Goal: Information Seeking & Learning: Learn about a topic

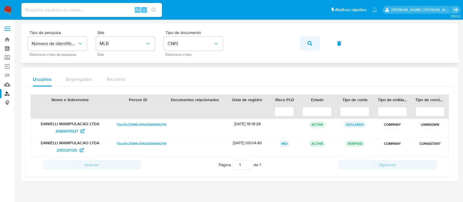
click at [311, 39] on span "button" at bounding box center [310, 43] width 5 height 13
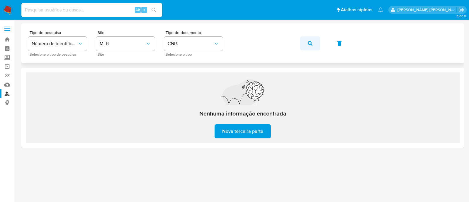
click at [312, 45] on button "button" at bounding box center [310, 43] width 20 height 14
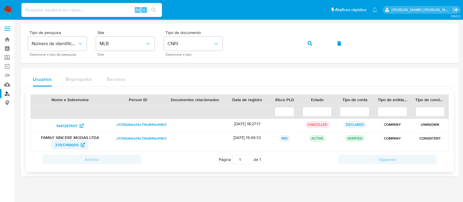
click at [69, 146] on span "2393746606" at bounding box center [66, 144] width 23 height 9
click at [74, 123] on span "1441287697" at bounding box center [66, 125] width 21 height 9
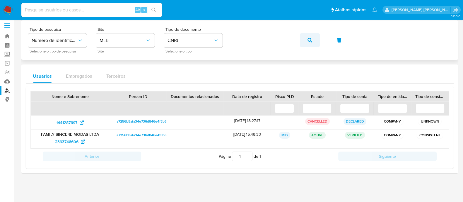
click at [310, 39] on icon "button" at bounding box center [310, 40] width 5 height 5
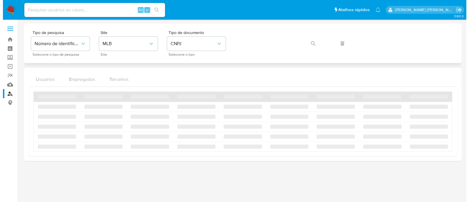
scroll to position [0, 0]
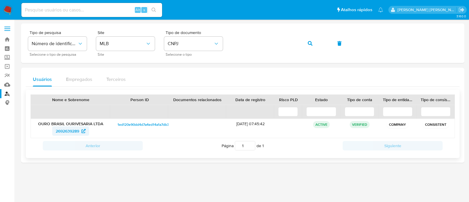
click at [81, 131] on span "2692639289" at bounding box center [71, 130] width 30 height 9
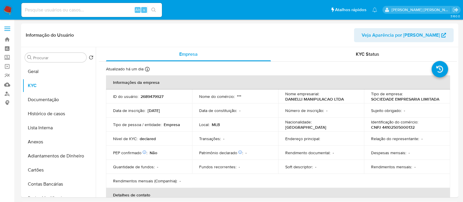
select select "10"
click at [155, 96] on p "2689479927" at bounding box center [152, 96] width 23 height 5
copy p "2689479927"
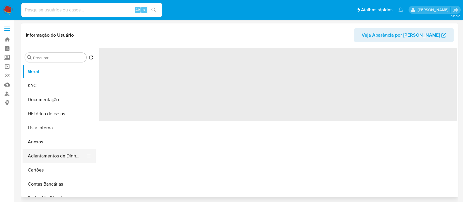
select select "10"
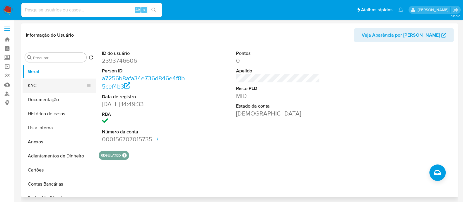
click at [54, 81] on button "KYC" at bounding box center [57, 86] width 69 height 14
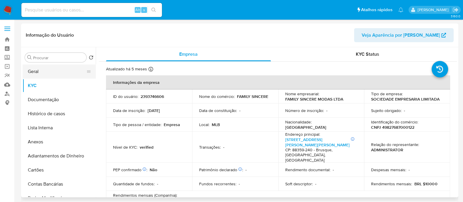
click at [54, 76] on button "Geral" at bounding box center [57, 71] width 69 height 14
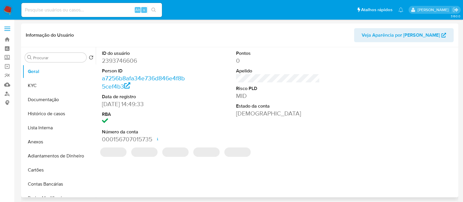
click at [340, 99] on div "ID do usuário 2393746606 Person ID a7256b8afa34e736d846e4f8b5cef4b3 Data de reg…" at bounding box center [278, 96] width 358 height 99
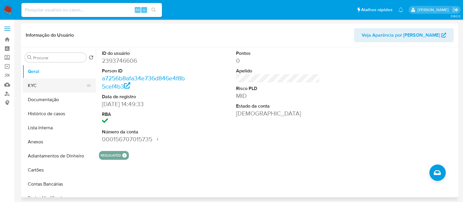
click at [41, 90] on button "KYC" at bounding box center [57, 86] width 69 height 14
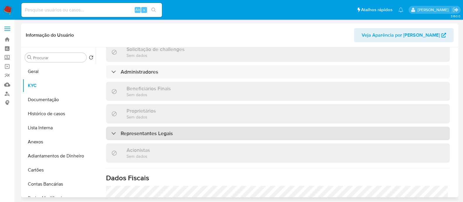
click at [166, 134] on h3 "Representantes Legais" at bounding box center [147, 133] width 52 height 6
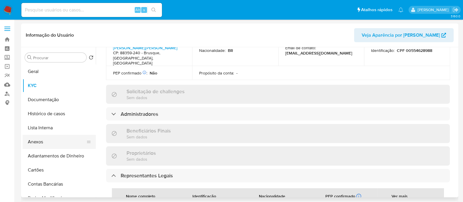
scroll to position [187, 0]
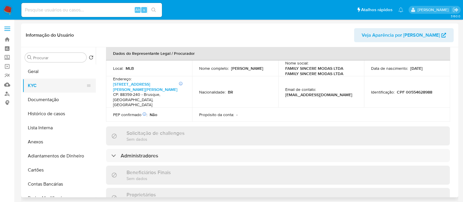
click at [47, 91] on button "KYC" at bounding box center [57, 86] width 69 height 14
click at [59, 99] on button "Documentação" at bounding box center [57, 100] width 69 height 14
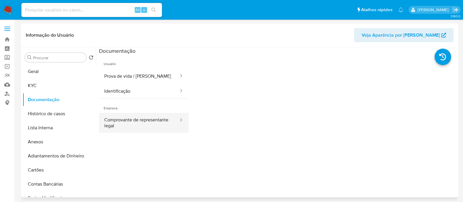
click at [129, 122] on button "Comprovante de representante legal" at bounding box center [139, 123] width 80 height 20
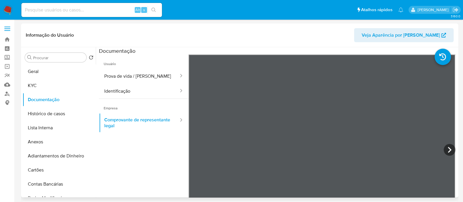
scroll to position [51, 0]
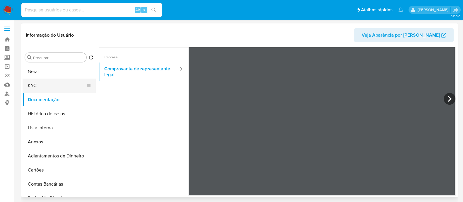
click at [37, 79] on button "KYC" at bounding box center [57, 86] width 69 height 14
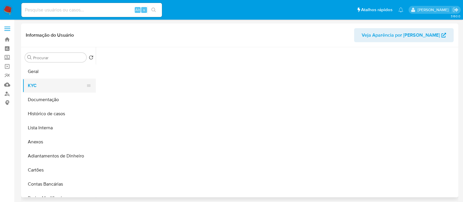
scroll to position [0, 0]
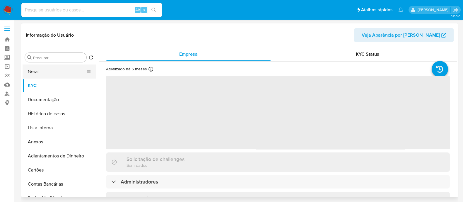
click at [39, 67] on button "Geral" at bounding box center [57, 71] width 69 height 14
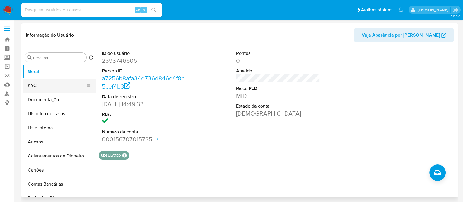
click at [56, 85] on button "KYC" at bounding box center [57, 86] width 69 height 14
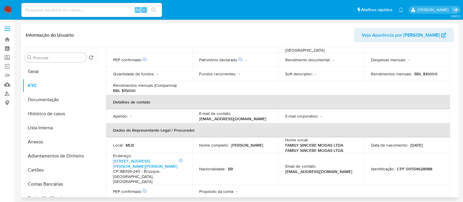
scroll to position [260, 0]
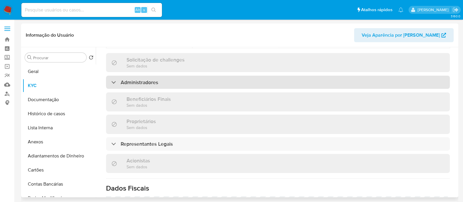
click at [165, 76] on div "Administradores" at bounding box center [278, 82] width 344 height 13
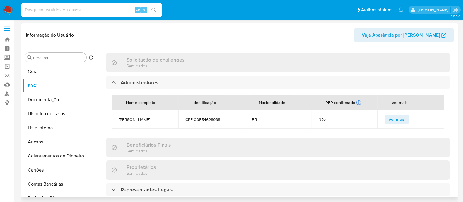
click at [227, 140] on div "Beneficiários Finais Sem dados" at bounding box center [278, 147] width 344 height 19
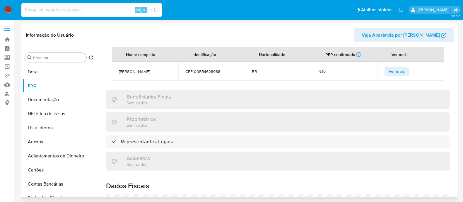
scroll to position [333, 0]
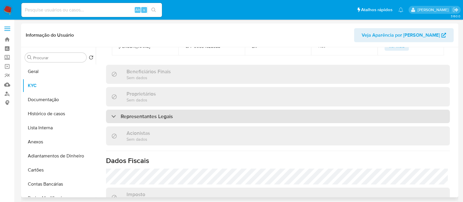
click at [208, 110] on div "Representantes Legais" at bounding box center [278, 116] width 344 height 13
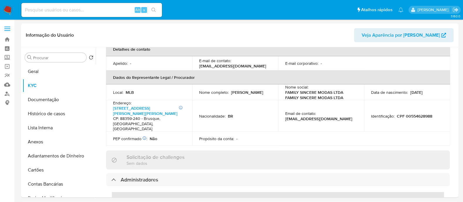
scroll to position [150, 0]
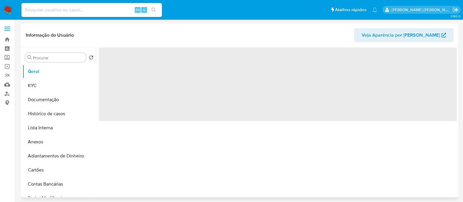
select select "10"
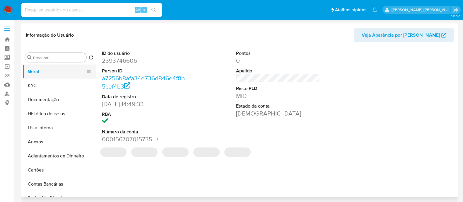
click at [48, 77] on button "Geral" at bounding box center [57, 71] width 69 height 14
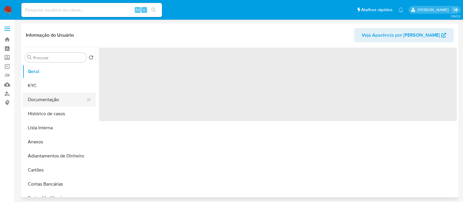
select select "10"
click at [56, 103] on button "Documentação" at bounding box center [57, 100] width 69 height 14
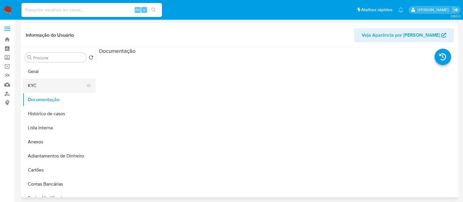
click at [40, 82] on button "KYC" at bounding box center [57, 86] width 69 height 14
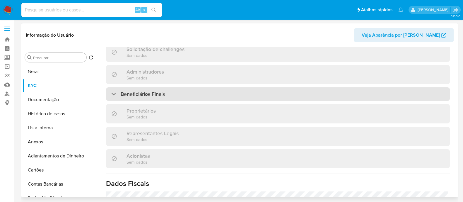
click at [167, 97] on div "Beneficiários Finais" at bounding box center [278, 93] width 344 height 13
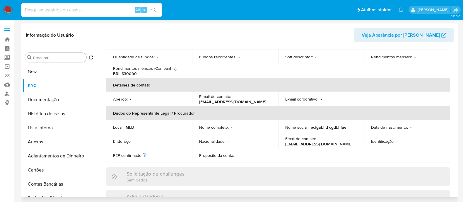
scroll to position [256, 0]
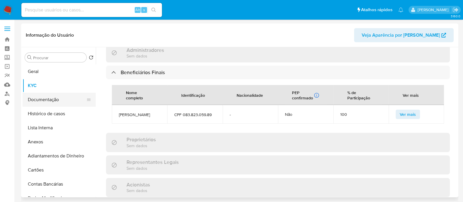
click at [45, 102] on button "Documentação" at bounding box center [57, 100] width 69 height 14
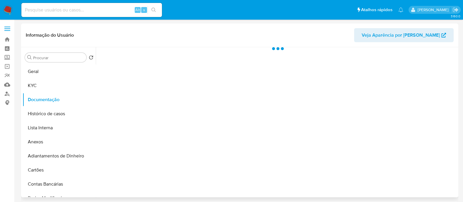
scroll to position [0, 0]
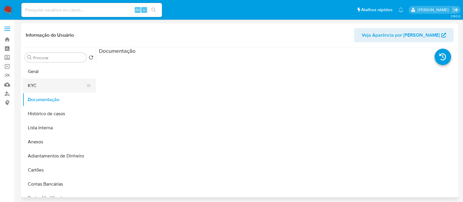
click at [38, 85] on button "KYC" at bounding box center [57, 86] width 69 height 14
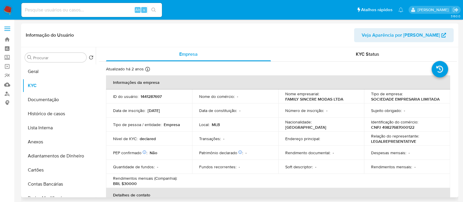
click at [389, 128] on p "CNPJ 49827687000122" at bounding box center [392, 127] width 43 height 5
copy p "49827687000122"
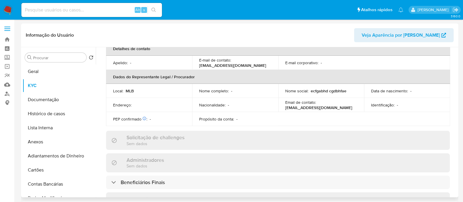
scroll to position [220, 0]
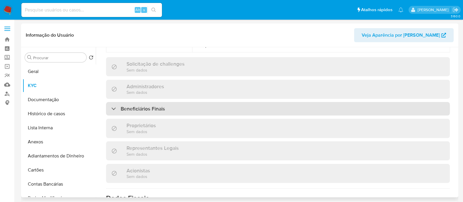
click at [211, 110] on div "Beneficiários Finais" at bounding box center [278, 108] width 344 height 13
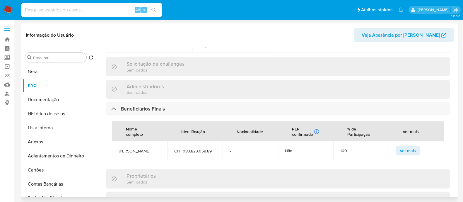
click at [155, 149] on span "[PERSON_NAME]" at bounding box center [139, 150] width 41 height 5
copy span "[PERSON_NAME]"
drag, startPoint x: 183, startPoint y: 152, endPoint x: 222, endPoint y: 151, distance: 39.0
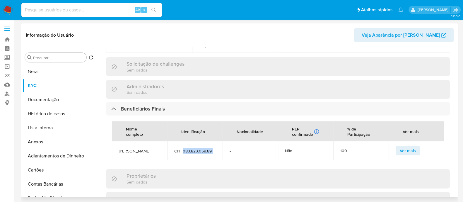
click at [222, 151] on tr "[PERSON_NAME] CPF 083.823.059.89 - Não 100 Ver mais" at bounding box center [278, 150] width 332 height 19
copy span "083.823.059.89"
click at [155, 150] on span "Ianka Cristini da Silva" at bounding box center [139, 150] width 41 height 5
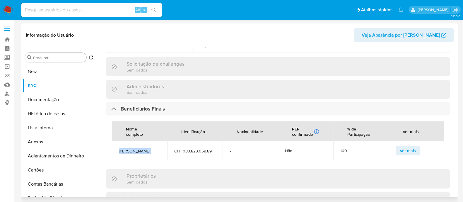
copy span "Ianka Cristini da Silva"
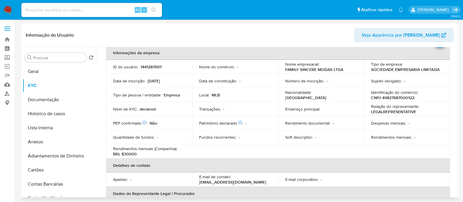
scroll to position [36, 0]
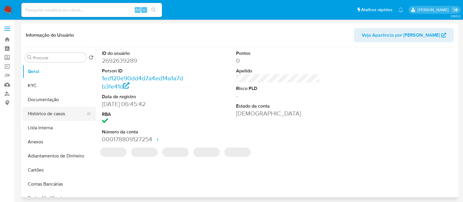
select select "10"
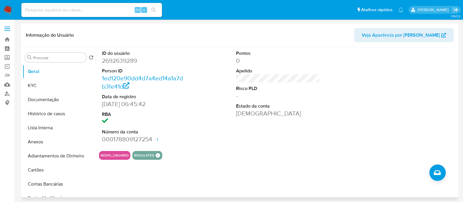
click at [355, 65] on div "ID do usuário 2692639289 Person ID 1ed120e90dd4d7a4ed14a1a7db3fe41d Data de reg…" at bounding box center [278, 96] width 358 height 99
click at [60, 78] on button "Geral" at bounding box center [57, 71] width 69 height 14
click at [65, 89] on button "KYC" at bounding box center [57, 86] width 69 height 14
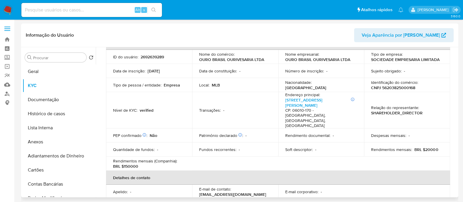
scroll to position [36, 0]
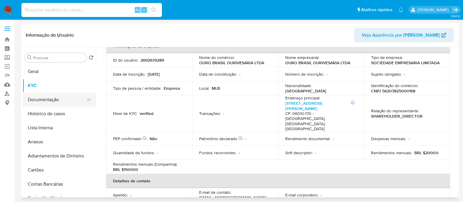
click at [47, 98] on button "Documentação" at bounding box center [57, 100] width 69 height 14
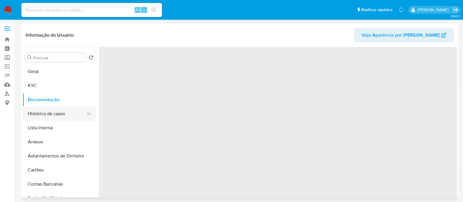
scroll to position [0, 0]
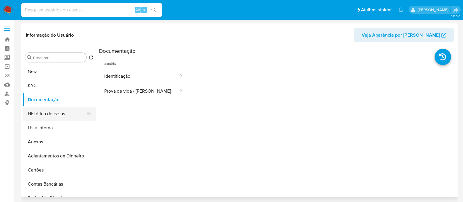
click at [59, 113] on button "Histórico de casos" at bounding box center [57, 114] width 69 height 14
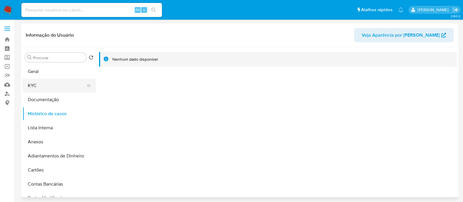
click at [59, 85] on button "KYC" at bounding box center [57, 86] width 69 height 14
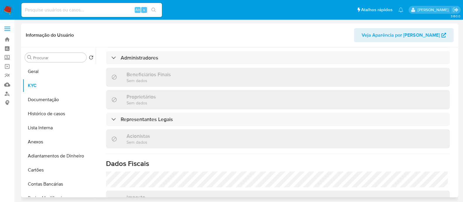
scroll to position [256, 0]
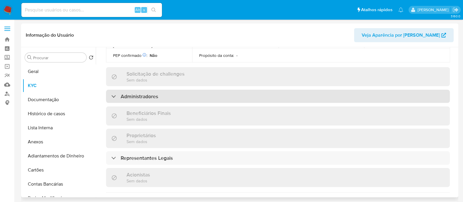
click at [160, 90] on div "Administradores" at bounding box center [278, 96] width 344 height 13
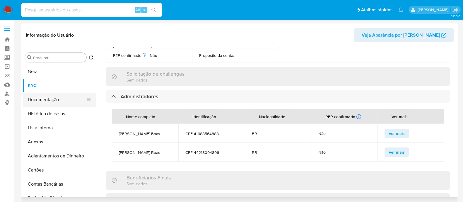
click at [51, 99] on button "Documentação" at bounding box center [57, 100] width 69 height 14
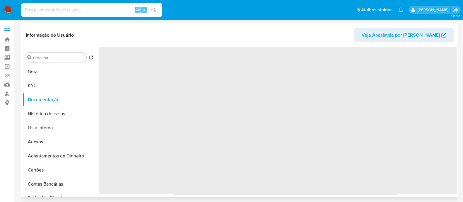
scroll to position [0, 0]
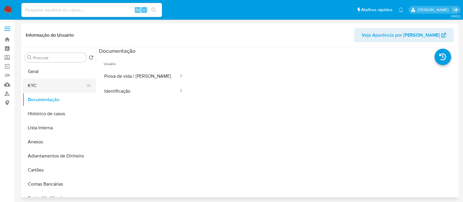
click at [69, 89] on button "KYC" at bounding box center [57, 86] width 69 height 14
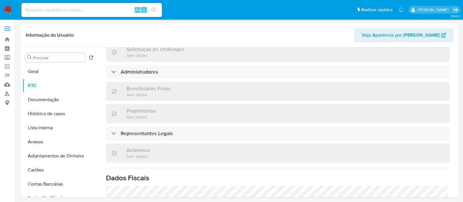
scroll to position [260, 0]
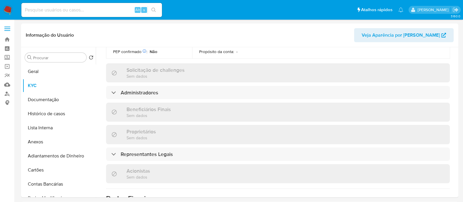
click at [171, 141] on div "Informações da empresa ID do usuário : 2692639289 Nome do comércio : OURO BRASI…" at bounding box center [278, 71] width 344 height 512
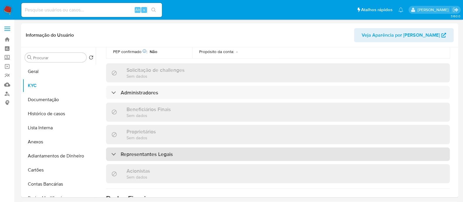
click at [194, 147] on div "Representantes Legais" at bounding box center [278, 153] width 344 height 13
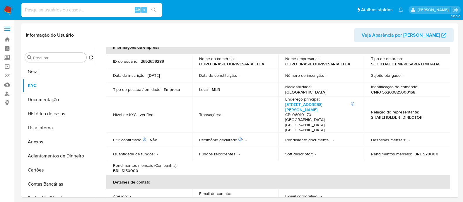
scroll to position [0, 0]
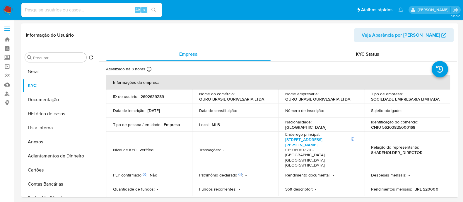
click at [404, 130] on p "CNPJ 56203825000168" at bounding box center [393, 127] width 44 height 5
copy p "56203825000168"
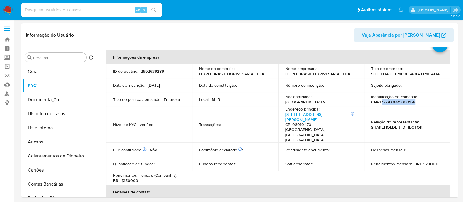
scroll to position [36, 0]
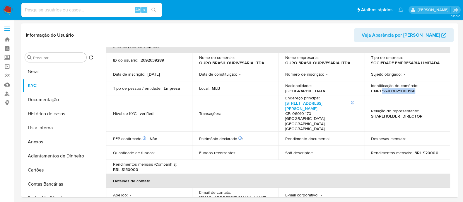
copy p "56203825000168"
